Goal: Find specific page/section: Find specific page/section

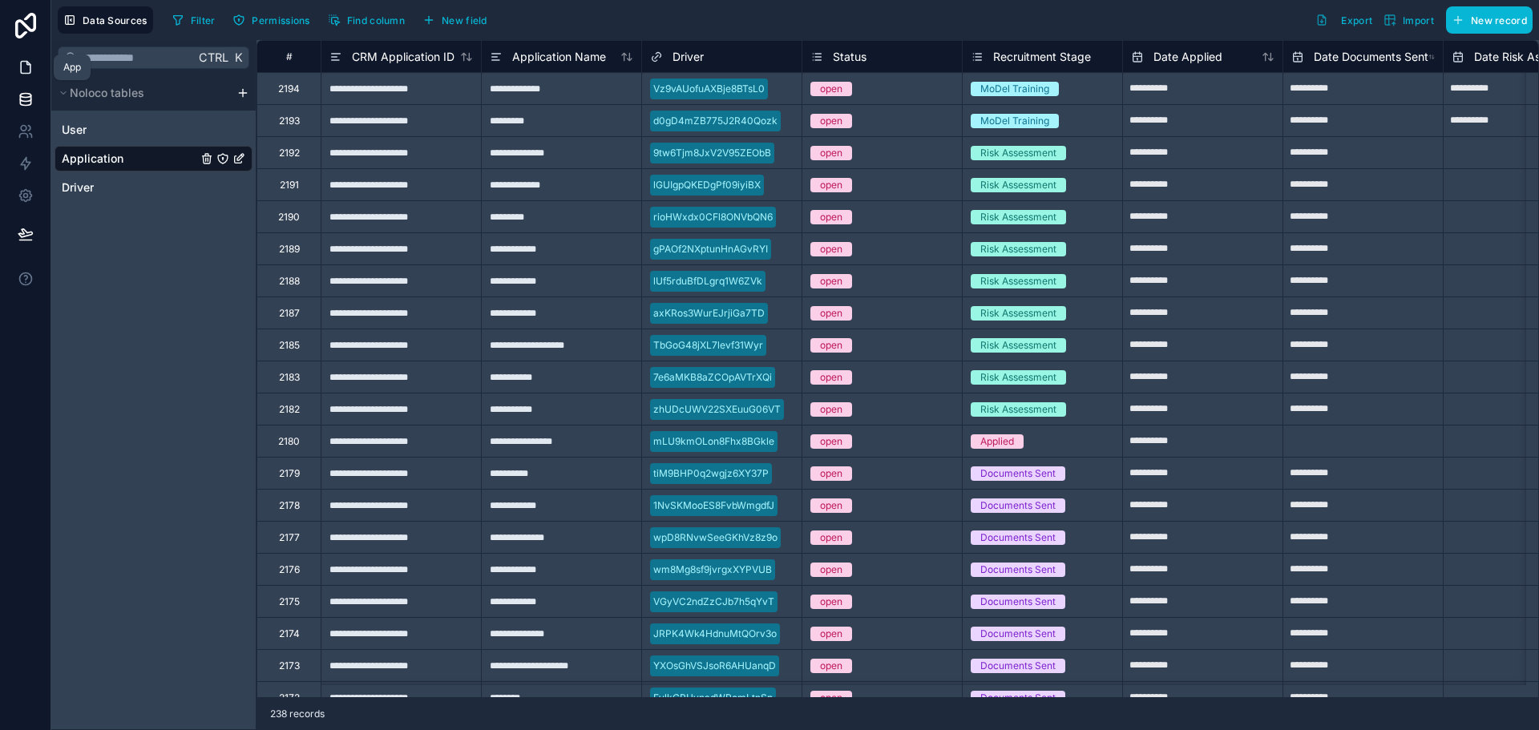
click at [25, 68] on icon at bounding box center [26, 67] width 16 height 16
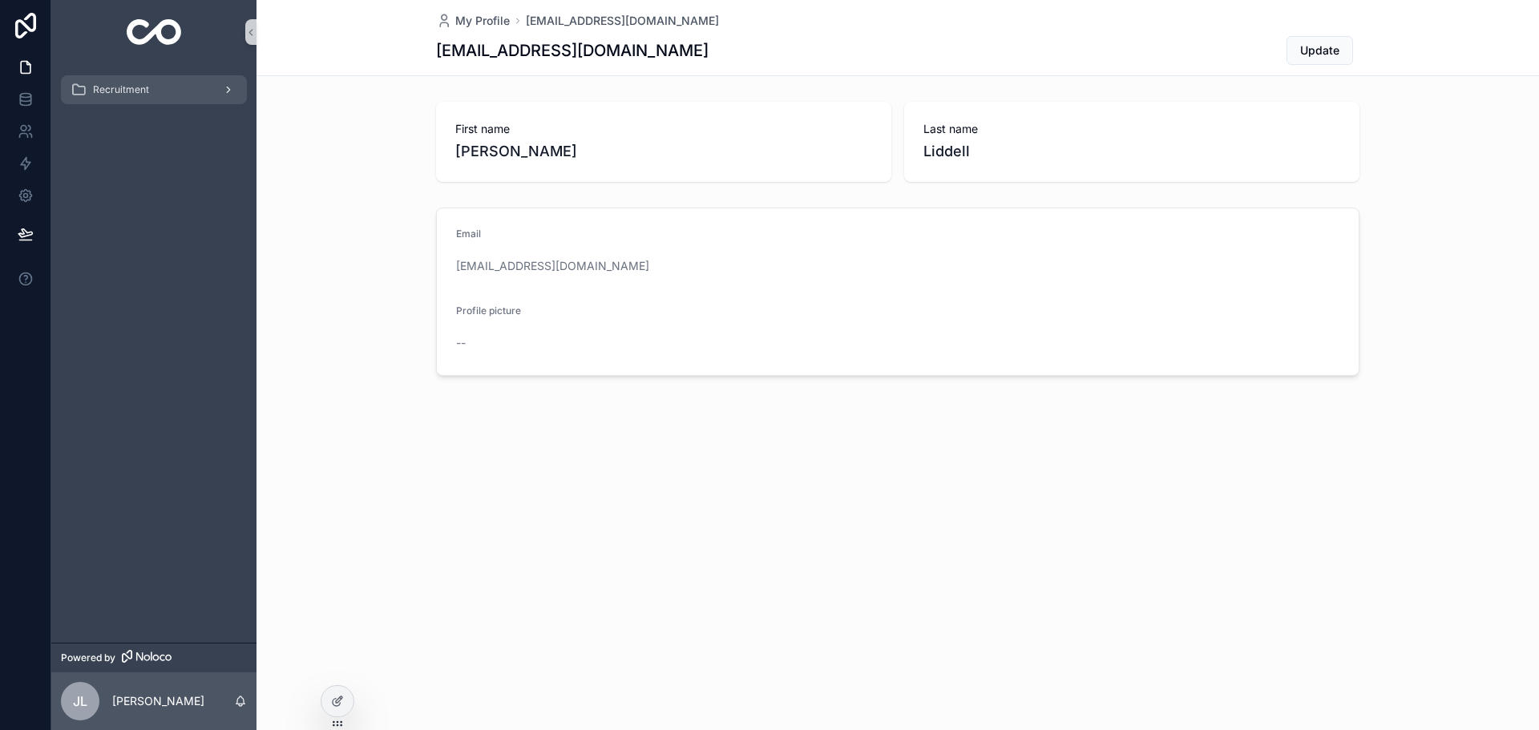
click at [127, 86] on span "Recruitment" at bounding box center [121, 89] width 56 height 13
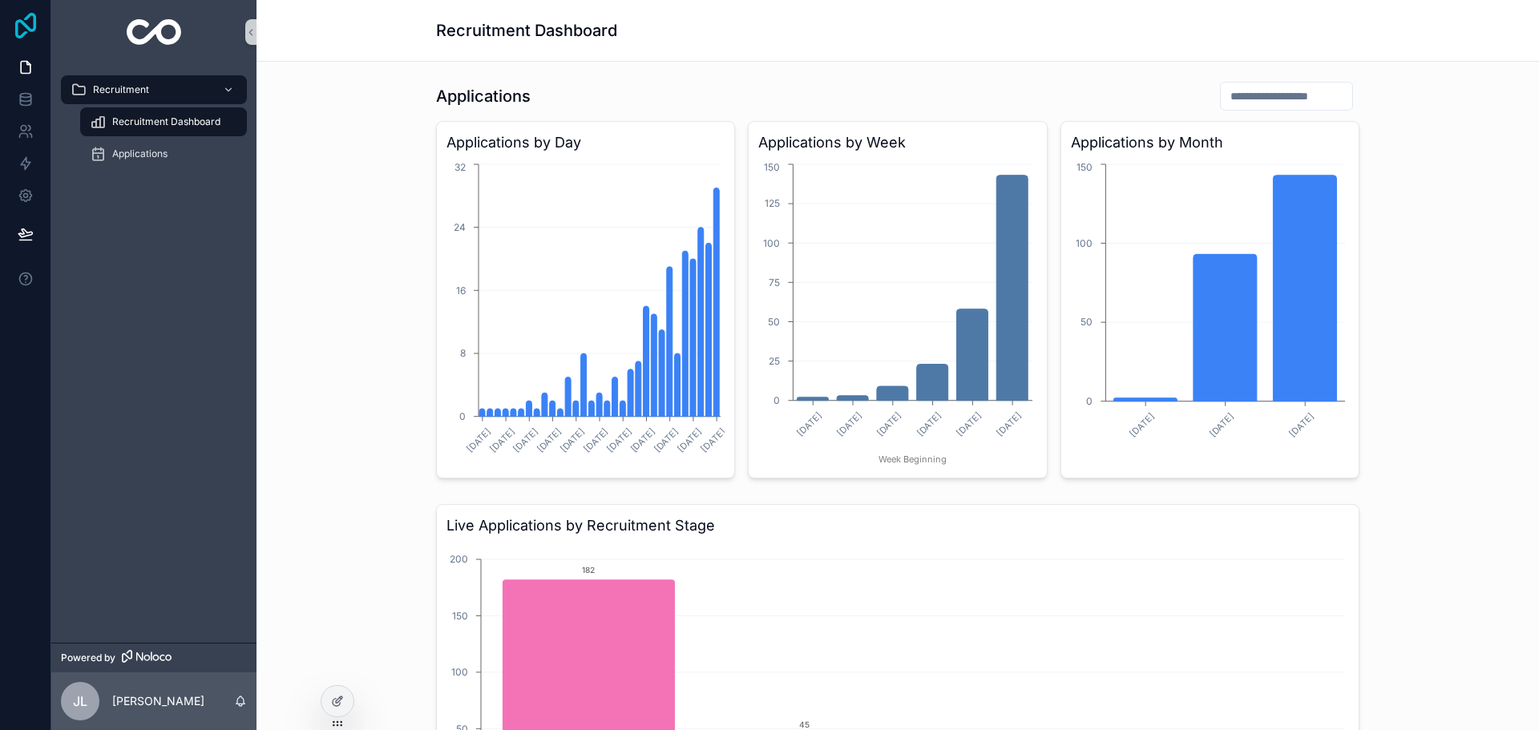
click at [23, 25] on icon at bounding box center [25, 26] width 21 height 26
